Goal: Information Seeking & Learning: Understand process/instructions

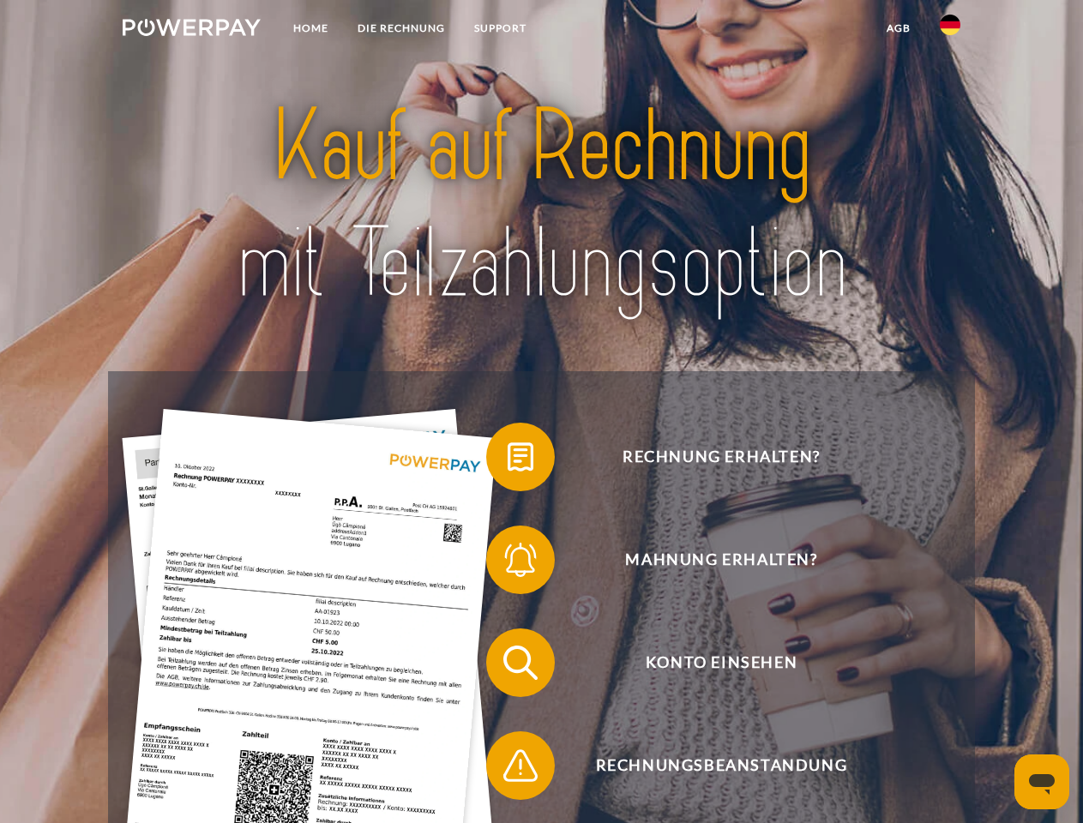
click at [191, 30] on img at bounding box center [192, 27] width 138 height 17
click at [950, 30] on img at bounding box center [950, 25] width 21 height 21
click at [898, 28] on link "agb" at bounding box center [898, 28] width 53 height 31
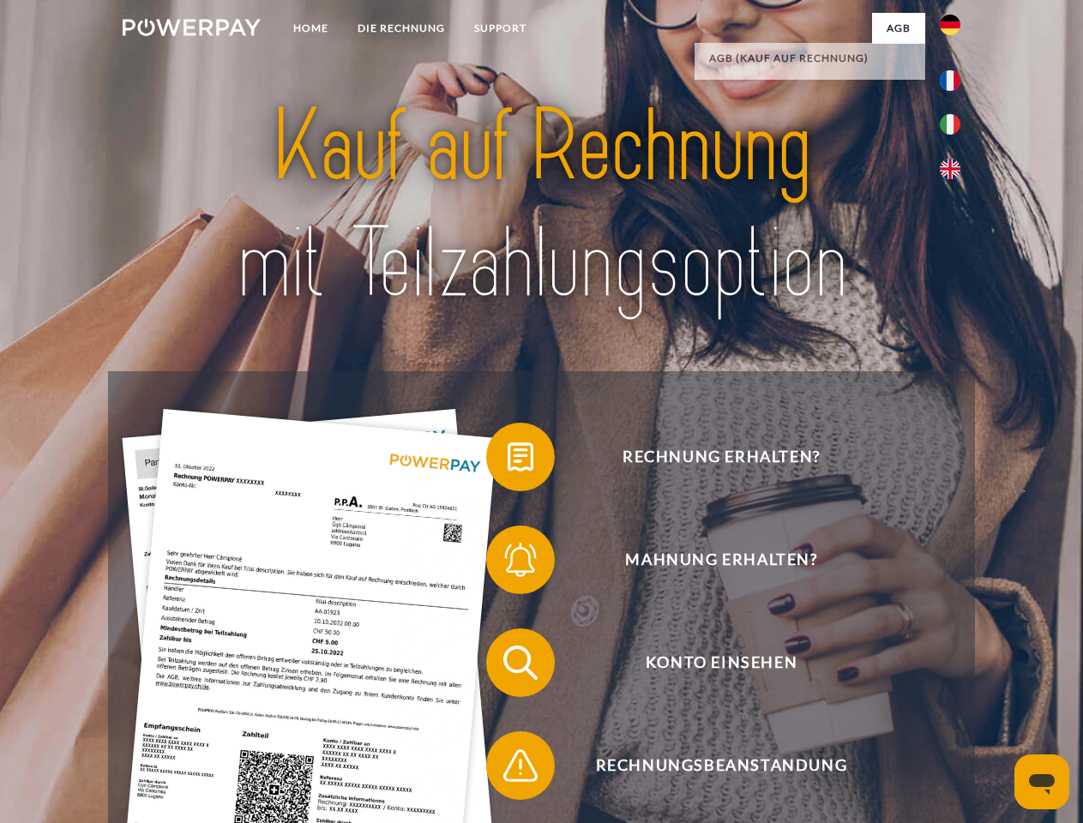
click at [508, 461] on span at bounding box center [495, 457] width 86 height 86
click at [508, 563] on span at bounding box center [495, 560] width 86 height 86
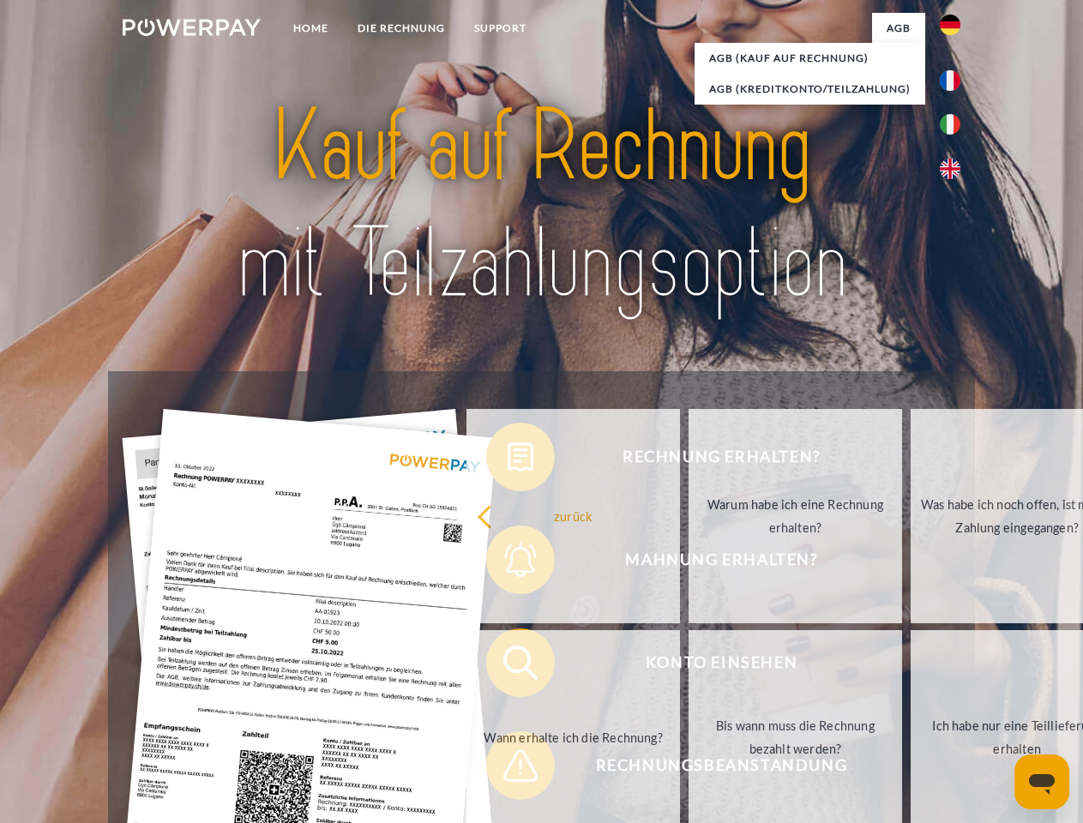
click at [689, 666] on link "Bis wann muss die Rechnung bezahlt werden?" at bounding box center [796, 737] width 214 height 214
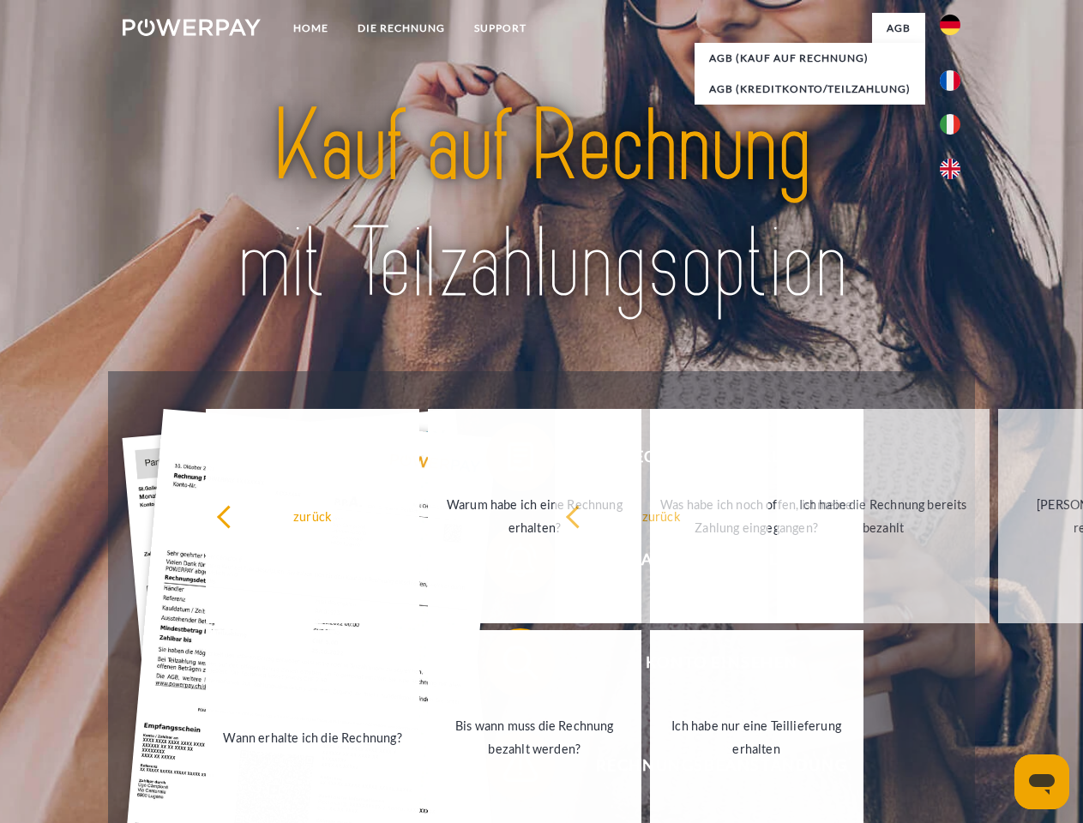
click at [508, 769] on span at bounding box center [495, 766] width 86 height 86
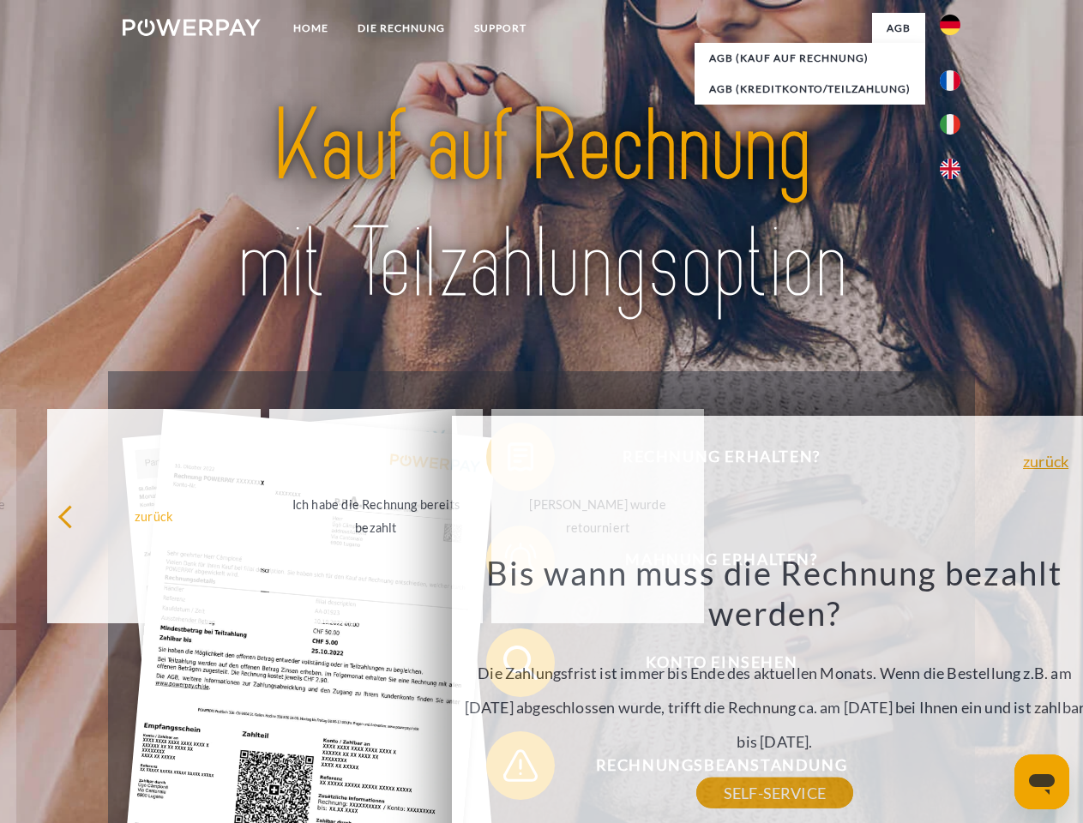
click at [1042, 782] on icon "Messaging-Fenster öffnen" at bounding box center [1042, 784] width 26 height 21
